Goal: Task Accomplishment & Management: Complete application form

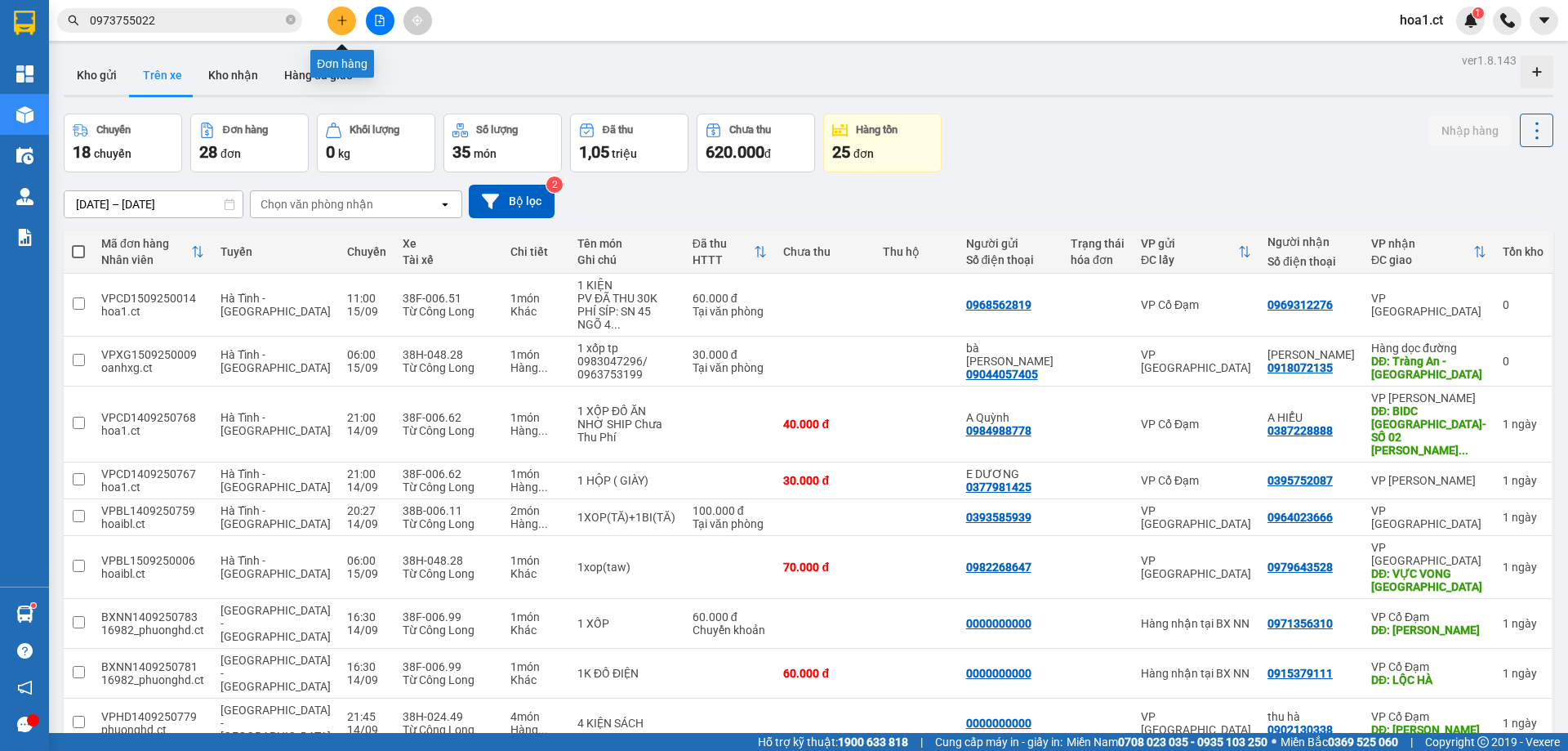
click at [346, 17] on icon "plus" at bounding box center [341, 20] width 11 height 11
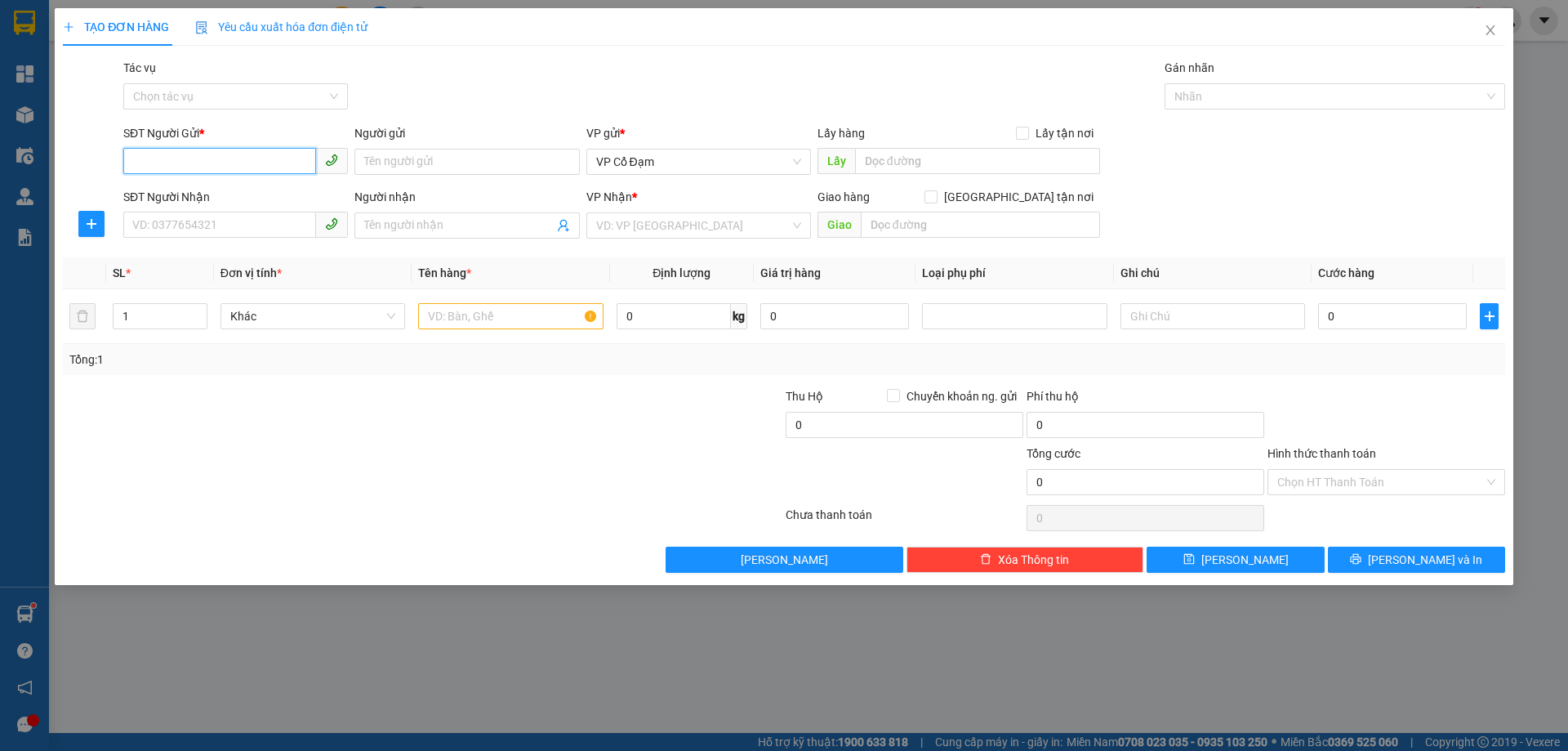
click at [210, 162] on input "SĐT Người Gửi *" at bounding box center [220, 161] width 193 height 26
type input "0945216678"
click at [206, 228] on input "SĐT Người Nhận" at bounding box center [220, 225] width 193 height 26
click at [151, 224] on input "086036113" at bounding box center [220, 225] width 193 height 26
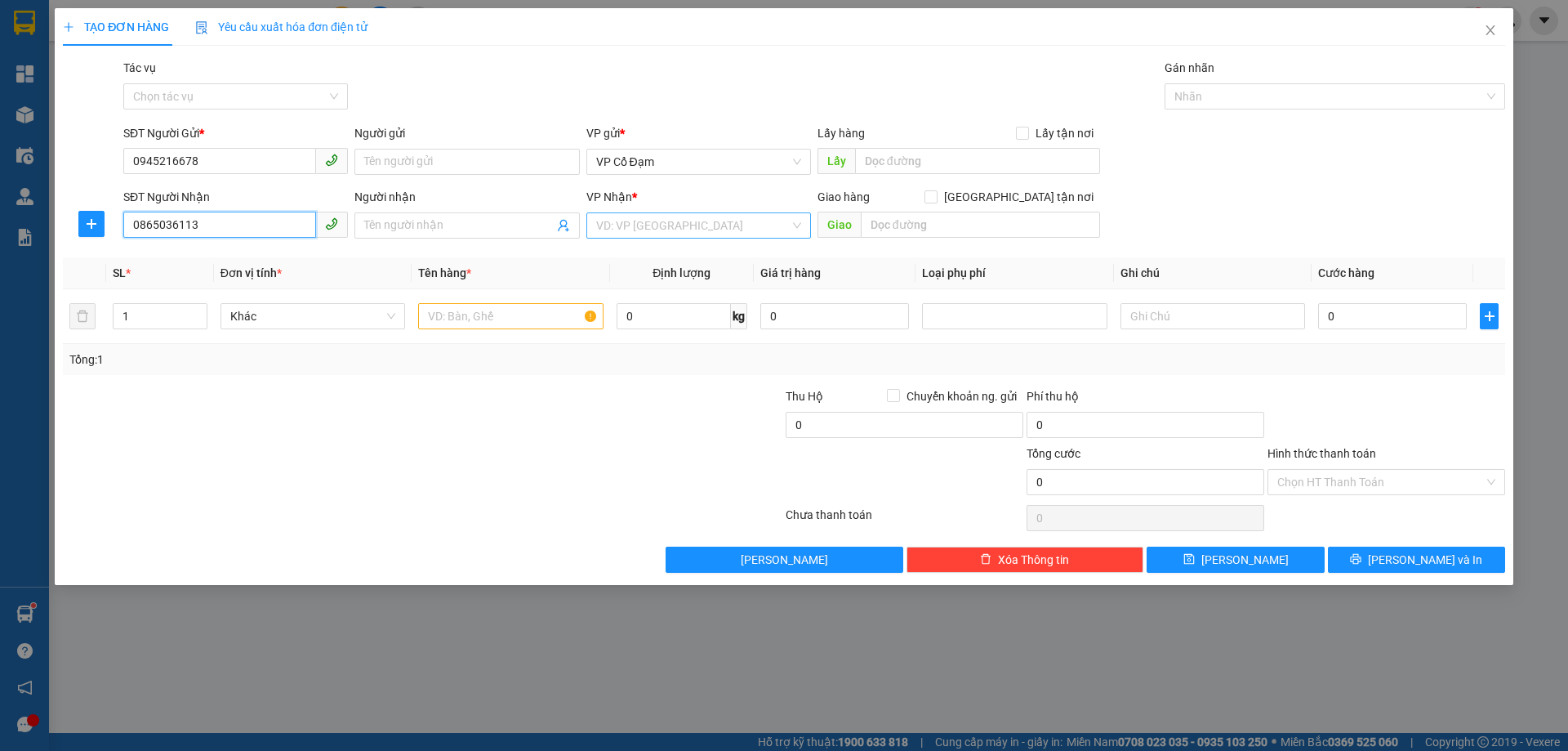
type input "0865036113"
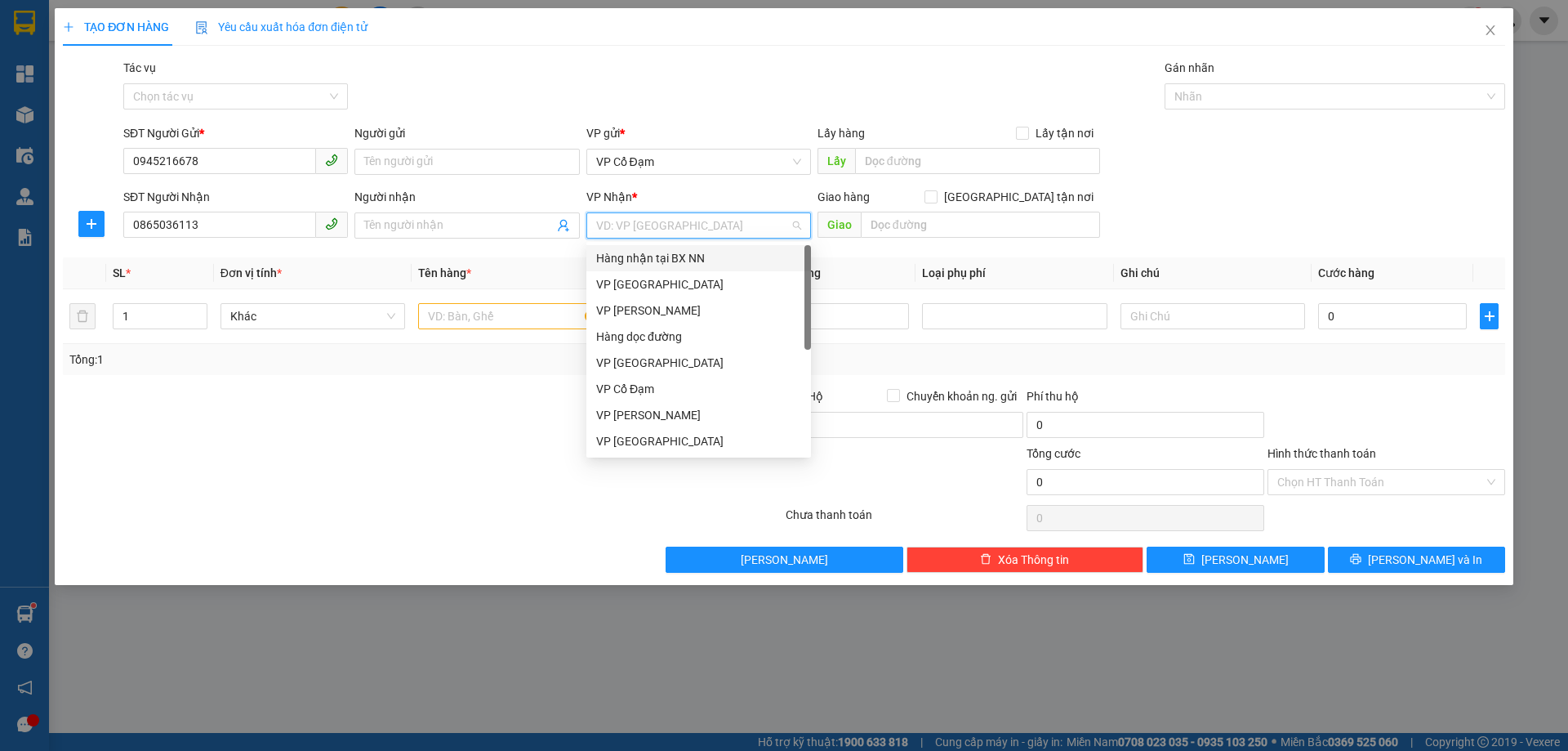
click at [681, 234] on input "search" at bounding box center [692, 225] width 194 height 25
click at [676, 307] on div "VP [PERSON_NAME]" at bounding box center [698, 310] width 205 height 18
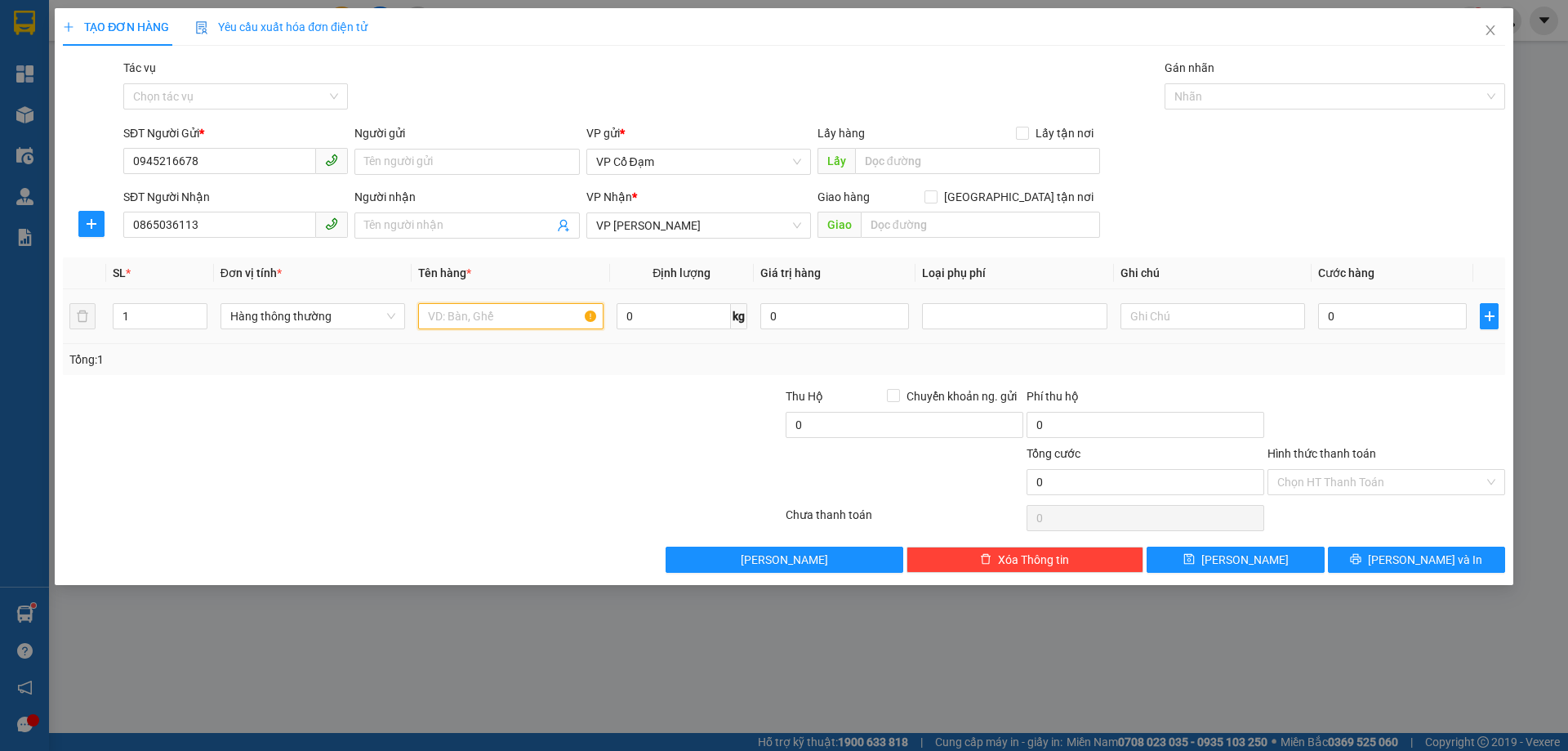
click at [495, 316] on input "text" at bounding box center [510, 316] width 185 height 26
type input "2 GIAY"
click at [160, 316] on input "1" at bounding box center [160, 315] width 93 height 25
type input "2"
click at [1168, 318] on input "text" at bounding box center [1213, 316] width 185 height 26
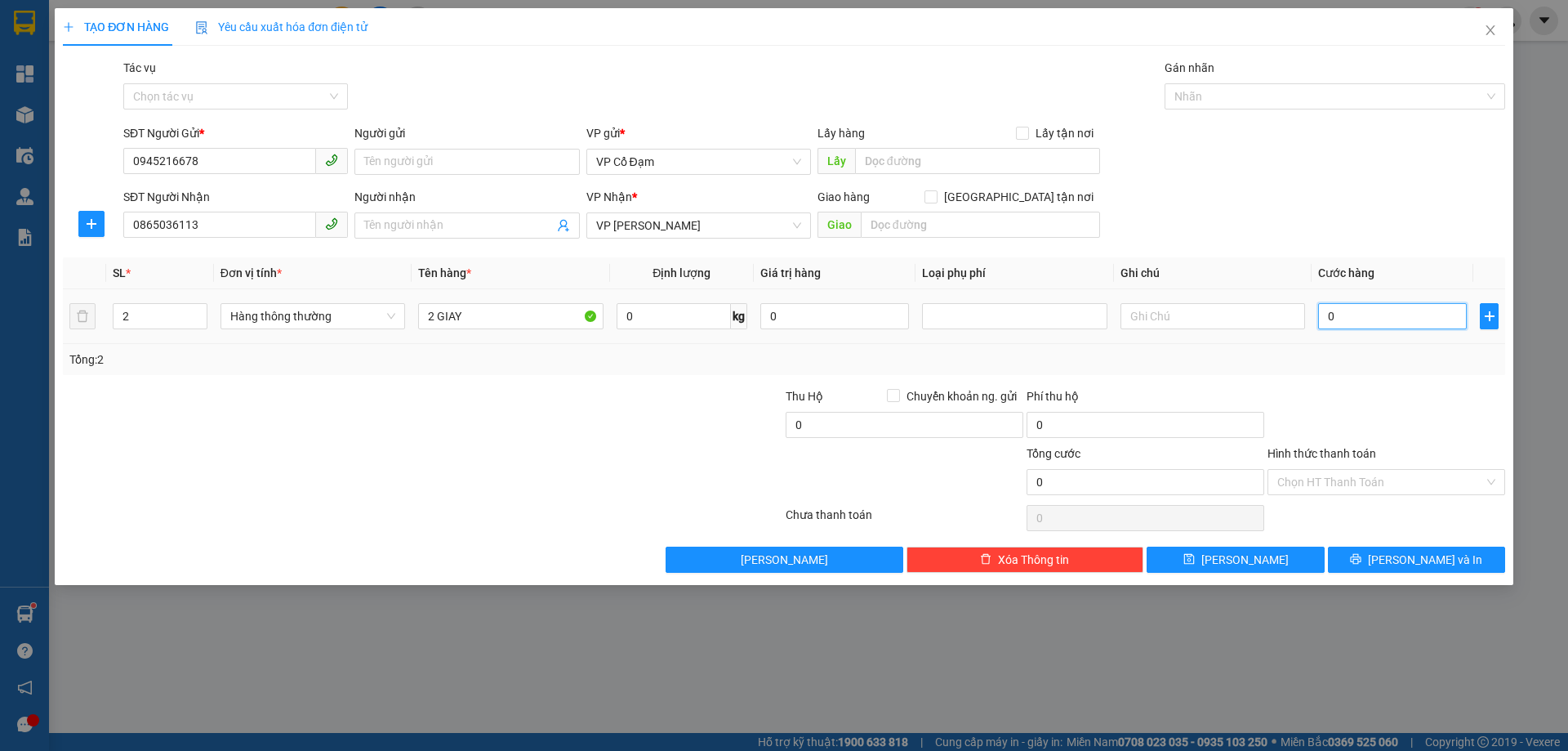
click at [1379, 312] on input "0" at bounding box center [1391, 316] width 148 height 26
type input "5"
type input "50"
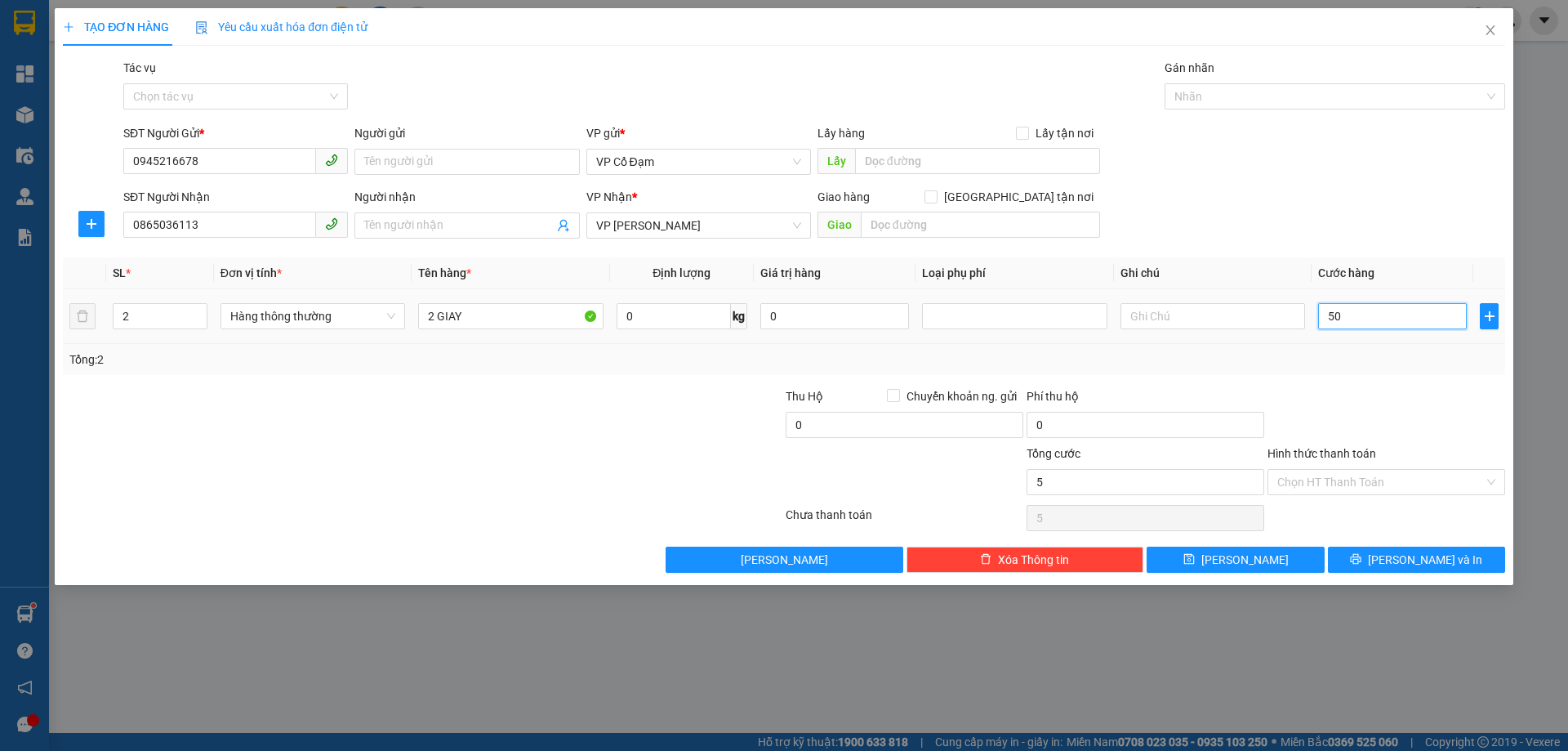
type input "50"
type input "50.000"
click at [1396, 476] on input "Hình thức thanh toán" at bounding box center [1380, 481] width 207 height 25
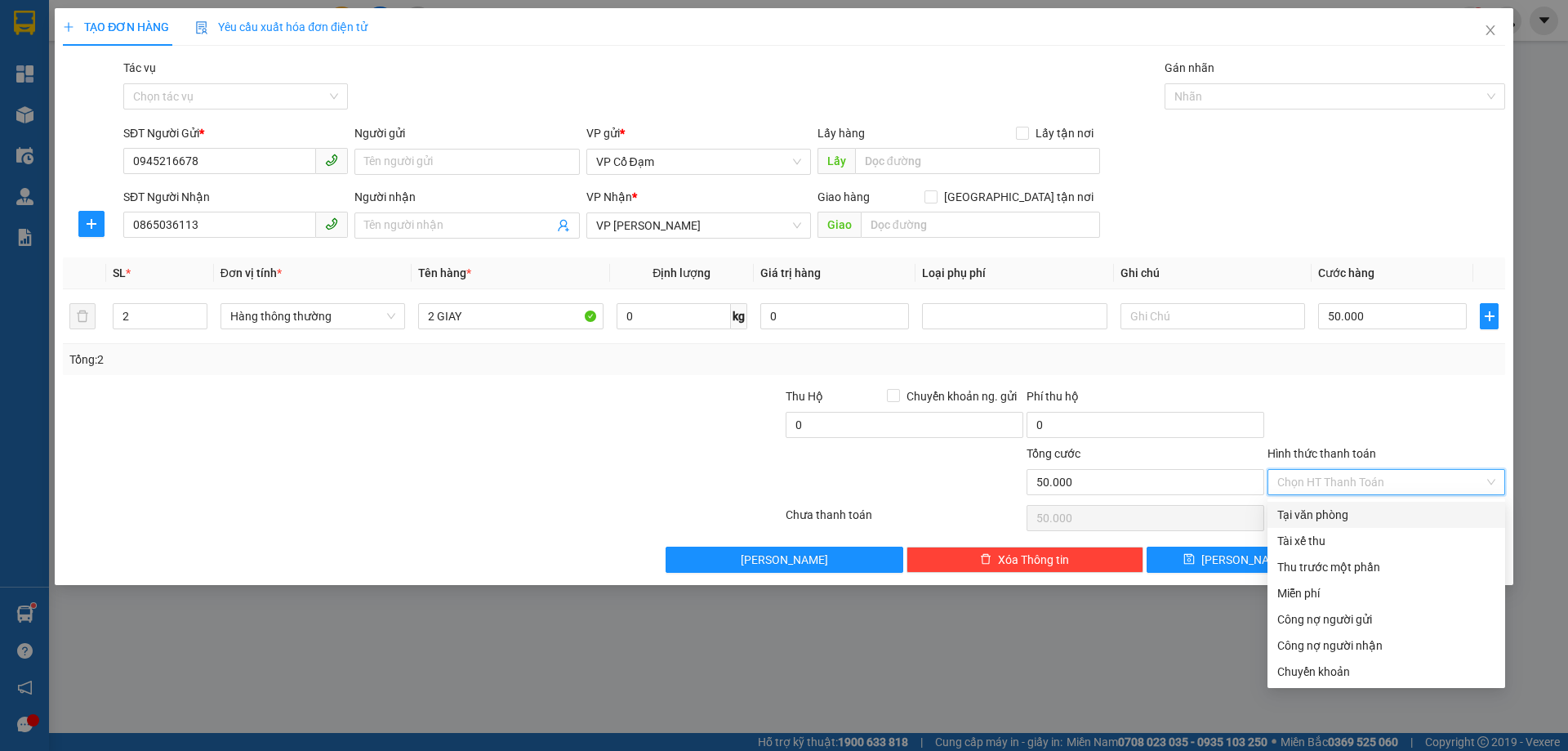
click at [1329, 515] on div "Tại văn phòng" at bounding box center [1385, 514] width 218 height 18
type input "0"
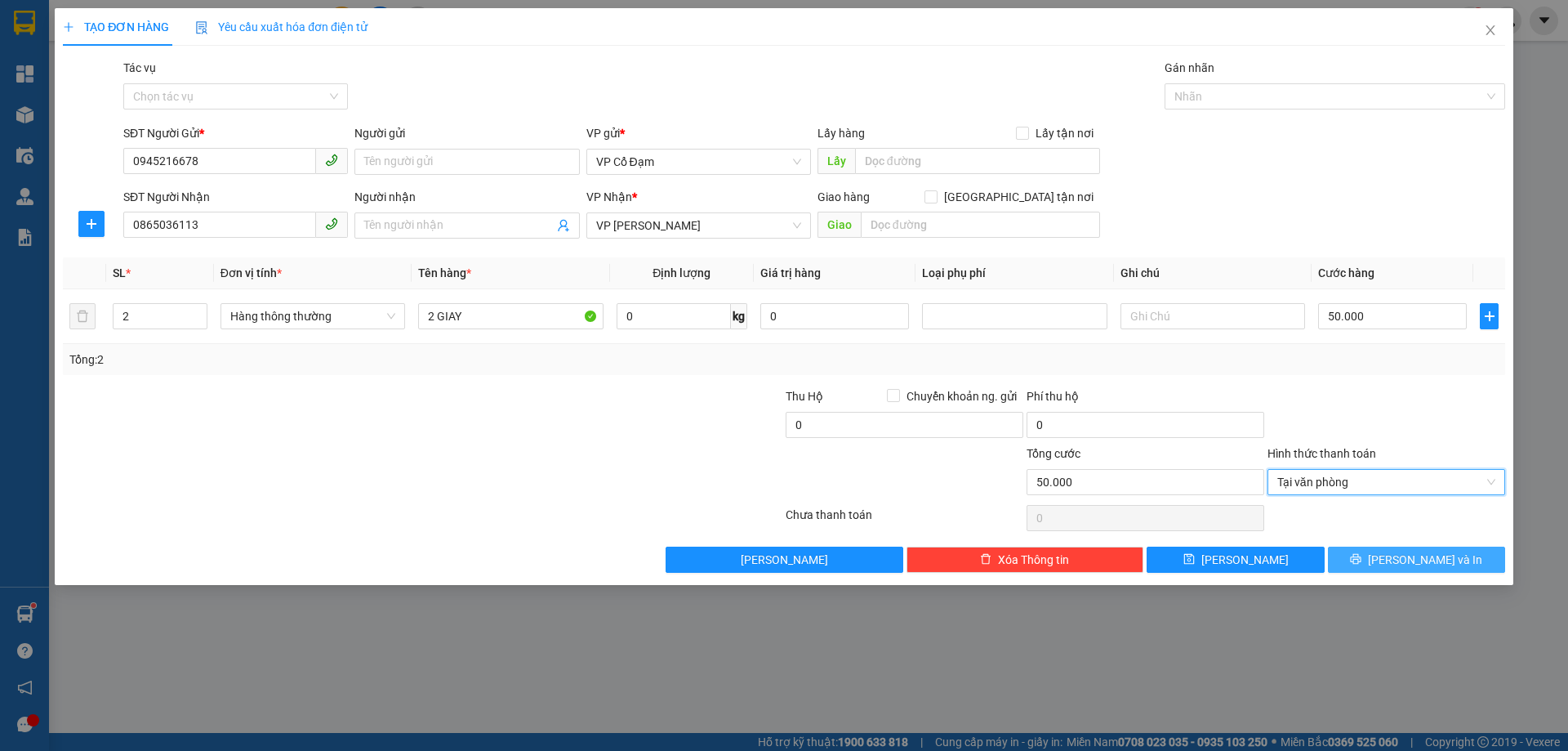
click at [1447, 559] on span "[PERSON_NAME] và In" at bounding box center [1424, 559] width 114 height 18
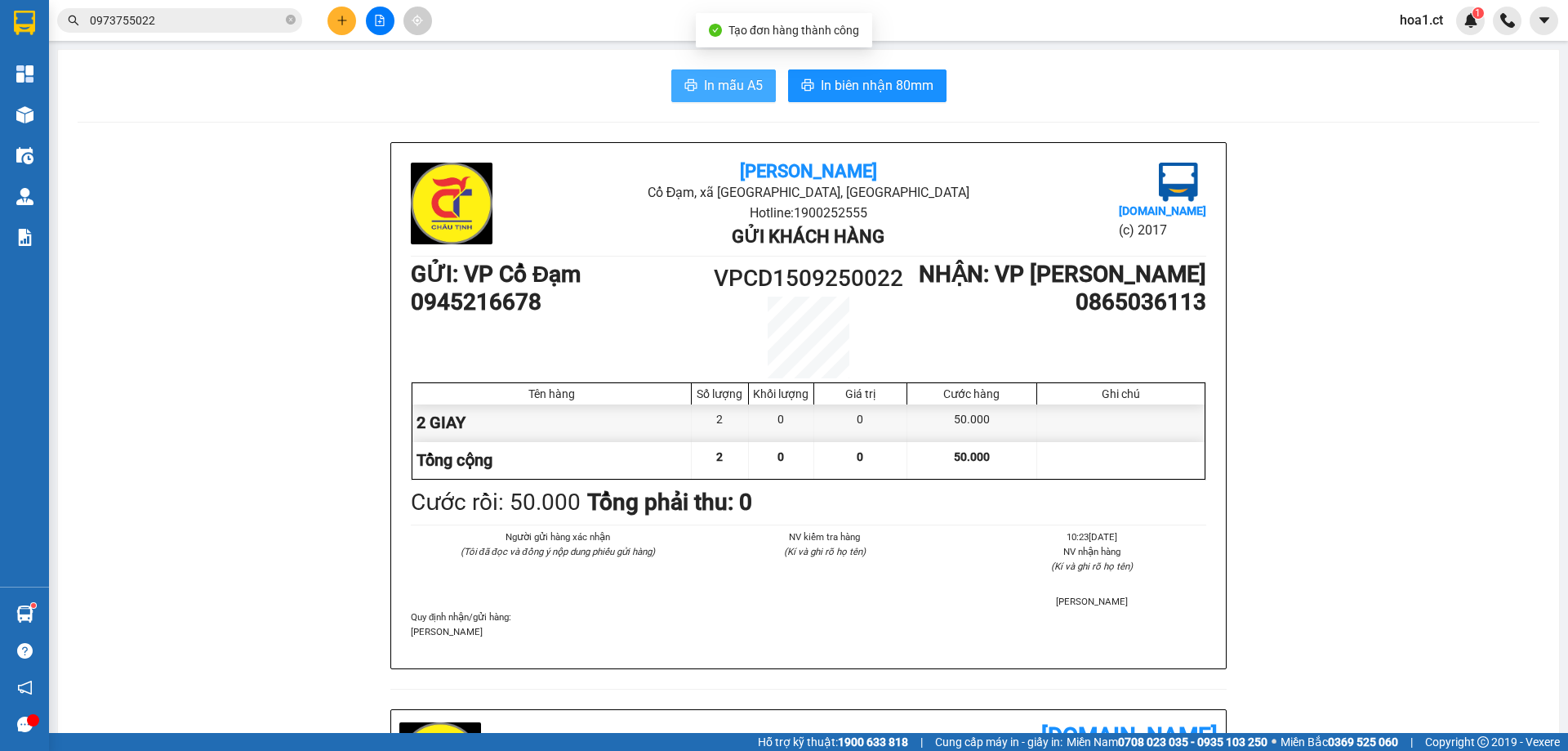
click at [728, 85] on span "In mẫu A5" at bounding box center [733, 86] width 59 height 21
